Goal: Check status: Check status

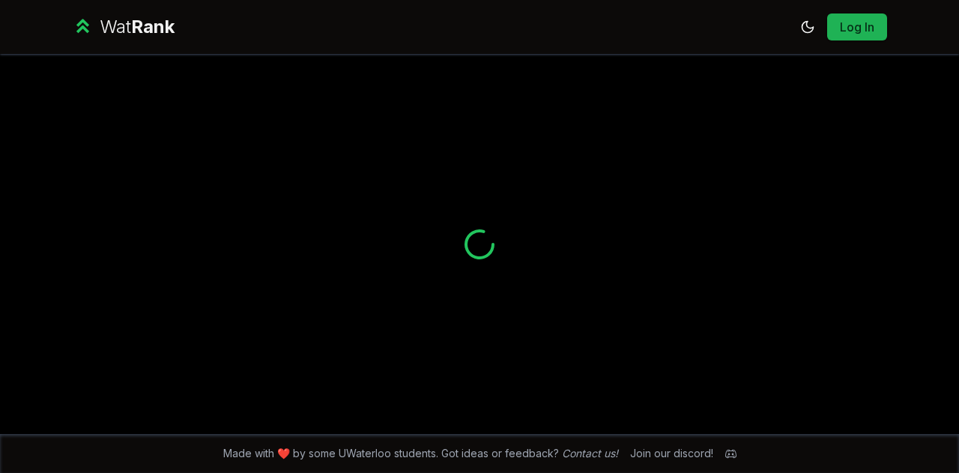
click at [859, 31] on link "Log In" at bounding box center [857, 27] width 36 height 18
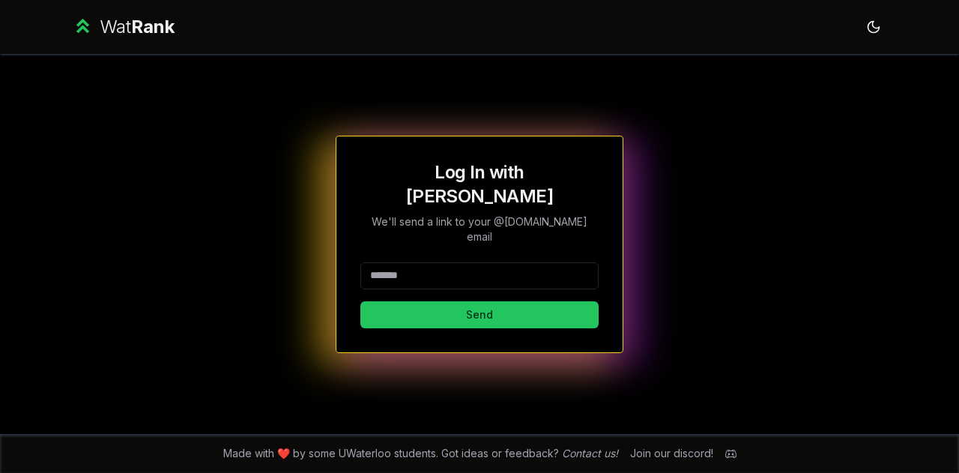
click at [471, 262] on input at bounding box center [479, 275] width 238 height 27
type input "*******"
click at [360, 301] on button "Send" at bounding box center [479, 314] width 238 height 27
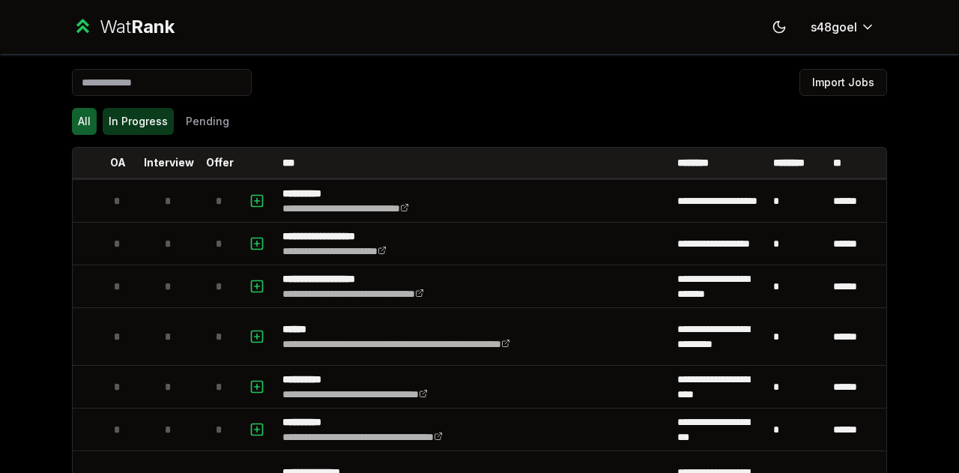
click at [147, 124] on button "In Progress" at bounding box center [138, 121] width 71 height 27
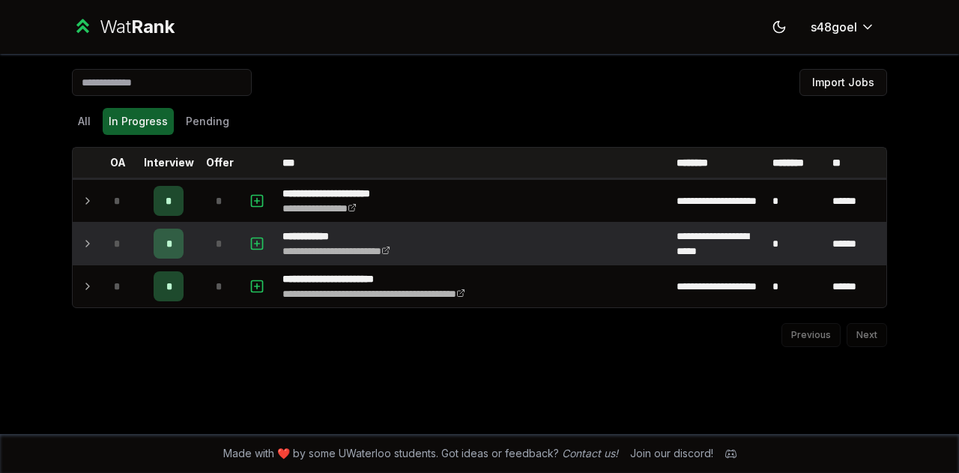
click at [85, 229] on td at bounding box center [85, 244] width 24 height 42
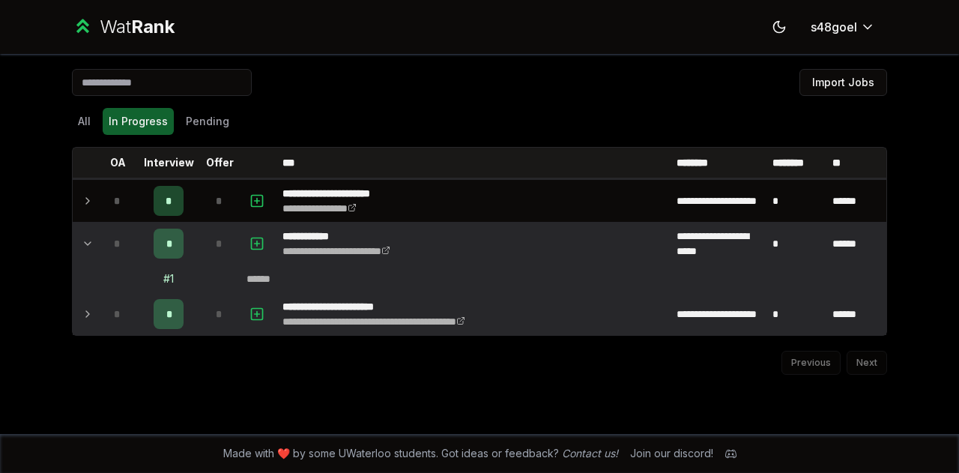
click at [87, 305] on icon at bounding box center [88, 314] width 12 height 18
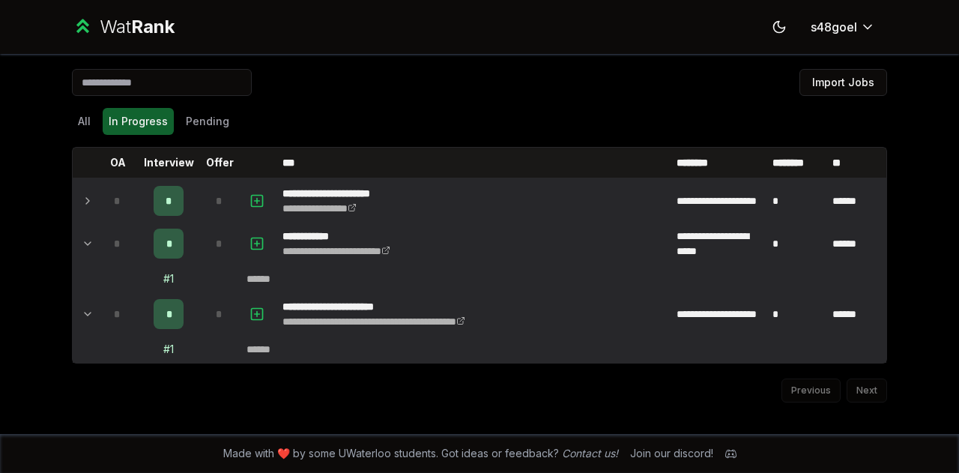
click at [85, 192] on icon at bounding box center [88, 201] width 12 height 18
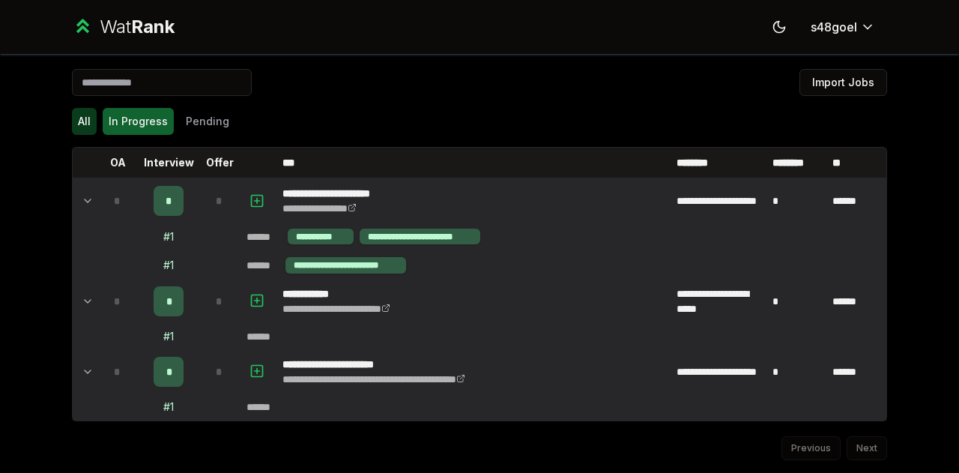
click at [86, 128] on button "All" at bounding box center [84, 121] width 25 height 27
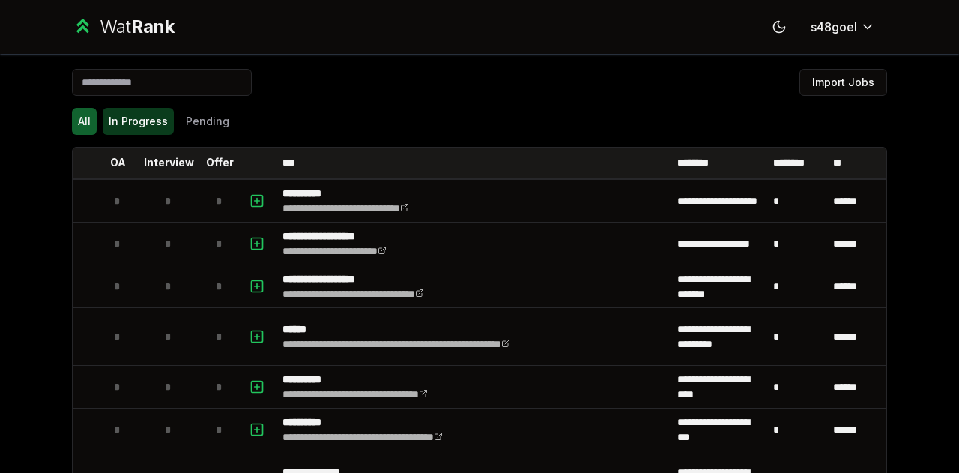
click at [159, 112] on button "In Progress" at bounding box center [138, 121] width 71 height 27
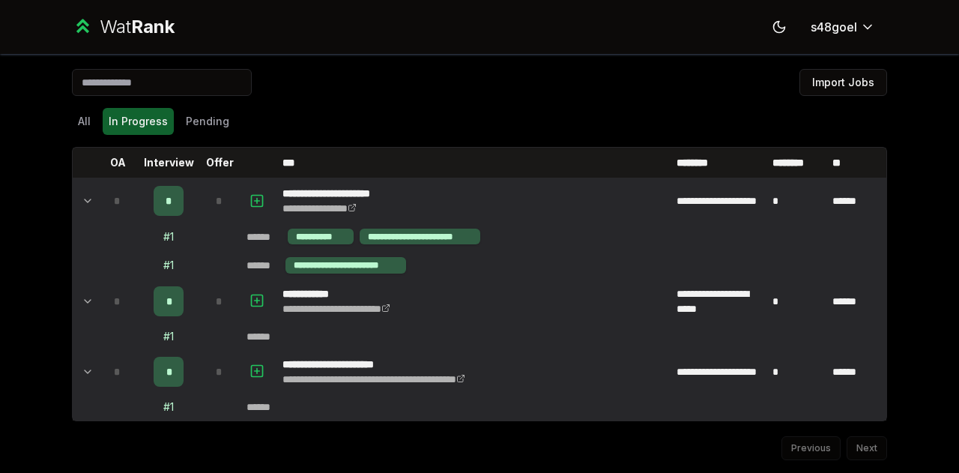
click at [78, 104] on div "All In Progress Pending" at bounding box center [479, 121] width 815 height 39
click at [75, 124] on button "All" at bounding box center [84, 121] width 25 height 27
